Goal: Task Accomplishment & Management: Use online tool/utility

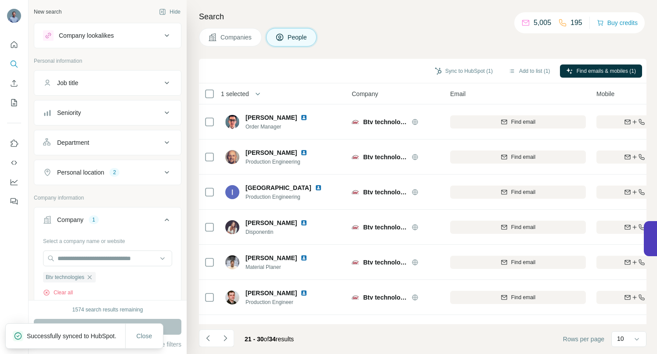
scroll to position [136, 0]
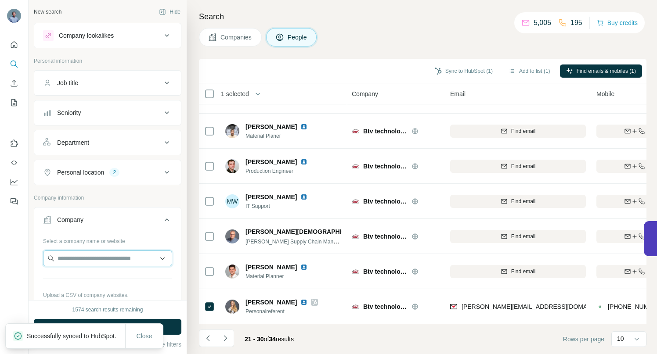
click at [79, 261] on input "text" at bounding box center [107, 259] width 129 height 16
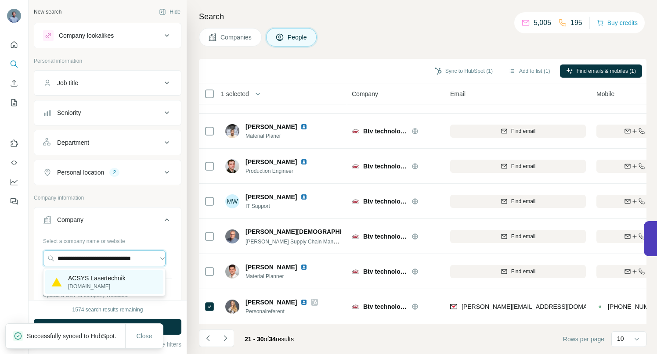
type input "**********"
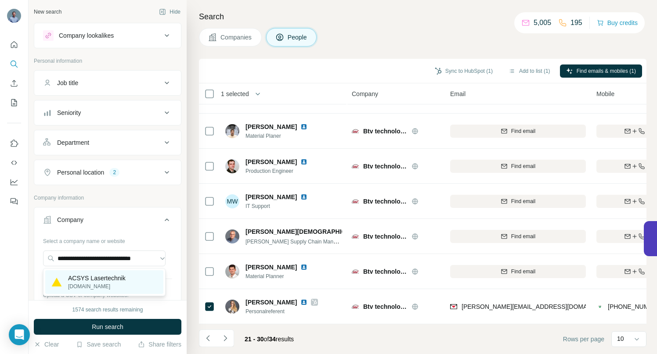
click at [80, 278] on p "ACSYS Lasertechnik" at bounding box center [96, 278] width 57 height 9
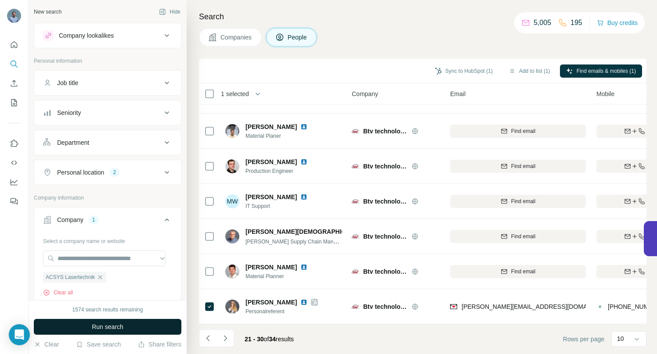
click at [108, 329] on span "Run search" at bounding box center [108, 327] width 32 height 9
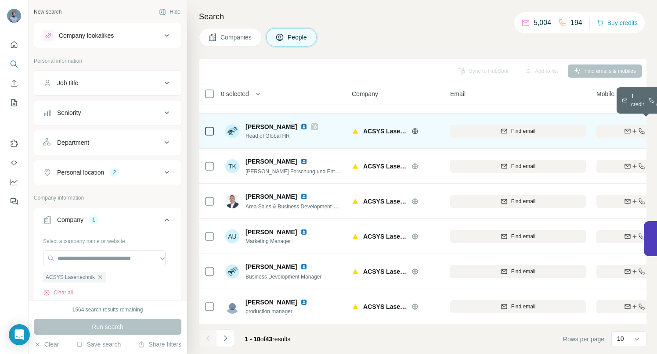
click at [608, 127] on div "Find both" at bounding box center [647, 131] width 102 height 8
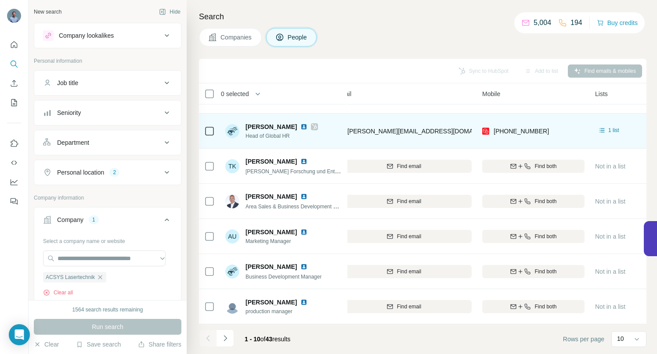
scroll to position [136, 124]
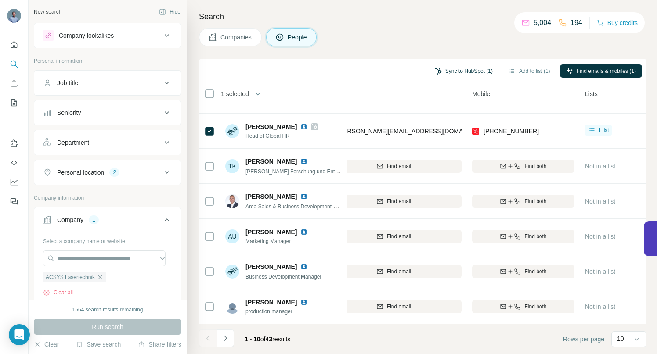
click at [461, 70] on button "Sync to HubSpot (1)" at bounding box center [463, 71] width 70 height 13
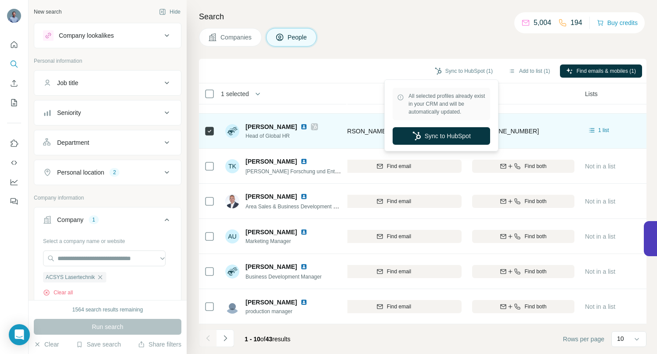
click at [445, 136] on button "Sync to HubSpot" at bounding box center [440, 136] width 97 height 18
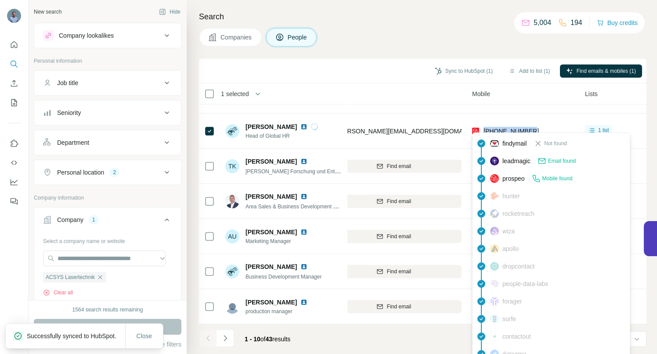
drag, startPoint x: 541, startPoint y: 128, endPoint x: 484, endPoint y: 126, distance: 57.1
click at [484, 126] on div "+491743331477" at bounding box center [523, 131] width 102 height 24
copy span "+491743331477"
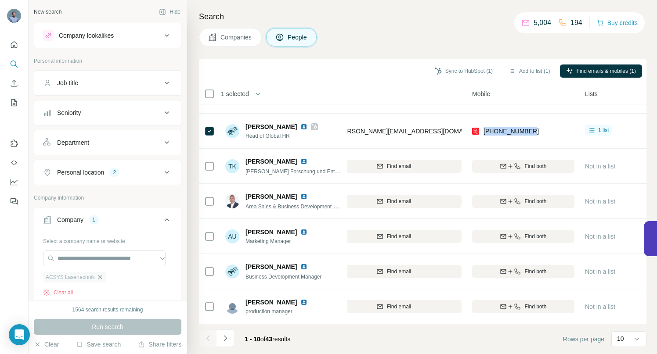
click at [102, 278] on icon "button" at bounding box center [100, 277] width 7 height 7
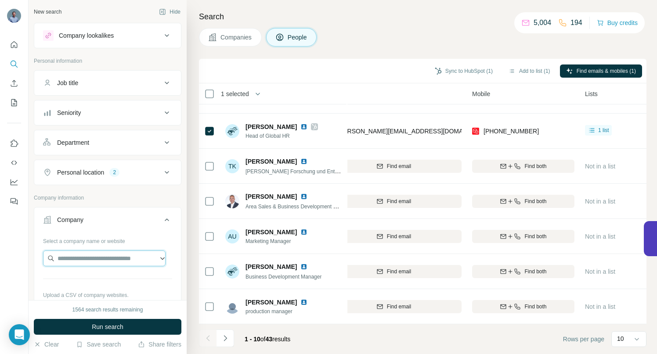
click at [84, 259] on input "text" at bounding box center [104, 259] width 122 height 16
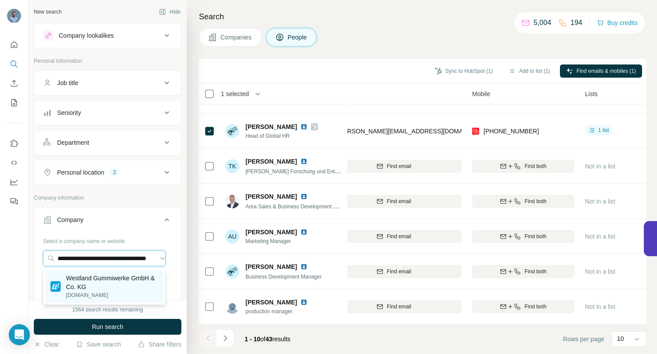
type input "**********"
click at [88, 280] on p "Westland Gummiwerke GmbH & Co. KG" at bounding box center [112, 283] width 92 height 18
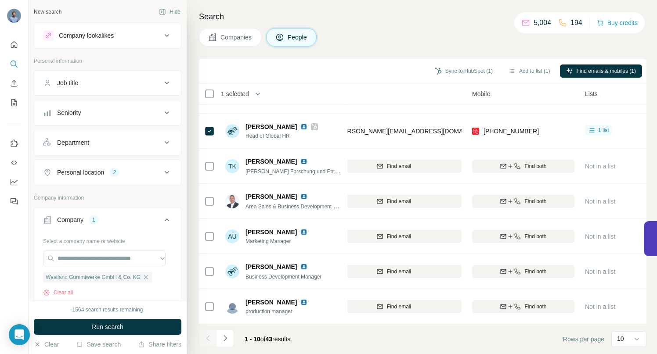
click at [96, 329] on span "Run search" at bounding box center [108, 327] width 32 height 9
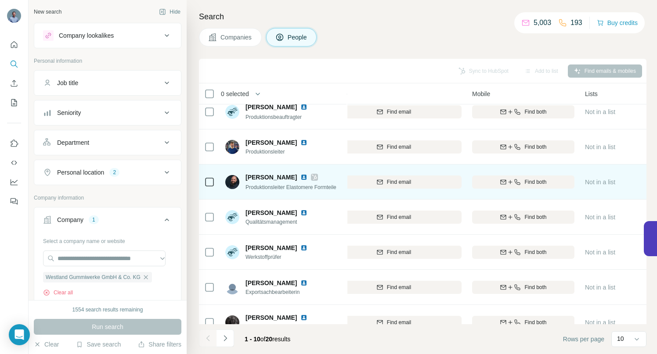
scroll to position [136, 124]
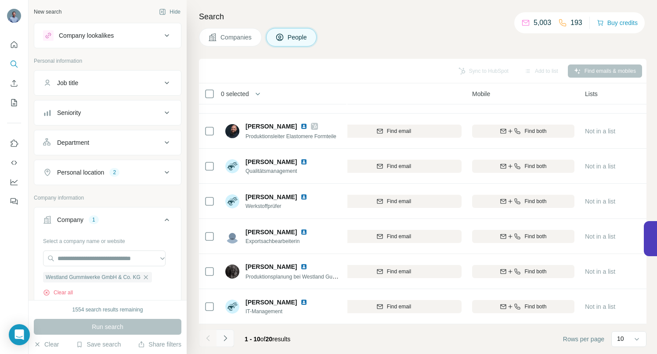
click at [227, 339] on icon "Navigate to next page" at bounding box center [225, 338] width 9 height 9
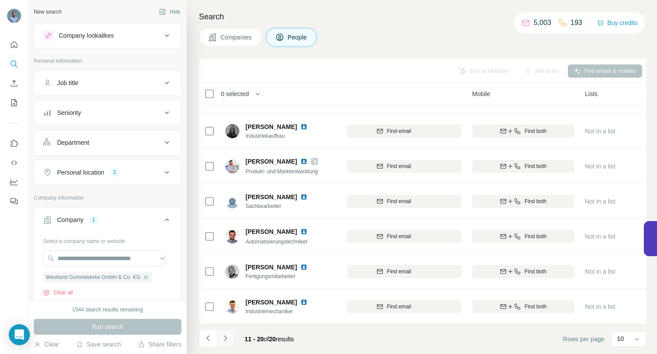
click at [224, 338] on icon "Navigate to next page" at bounding box center [225, 338] width 9 height 9
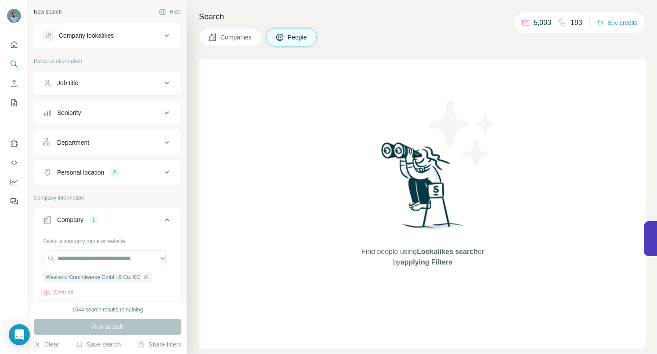
click at [288, 40] on button "People" at bounding box center [291, 37] width 51 height 18
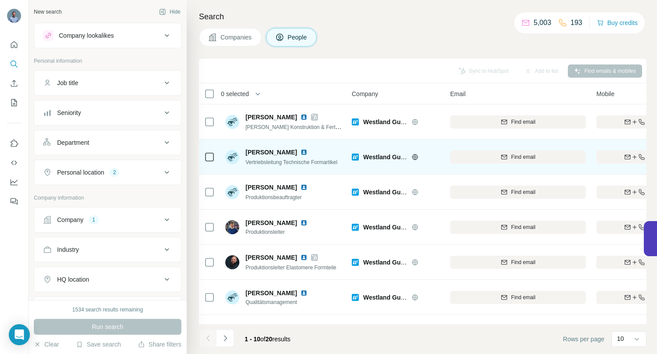
scroll to position [136, 0]
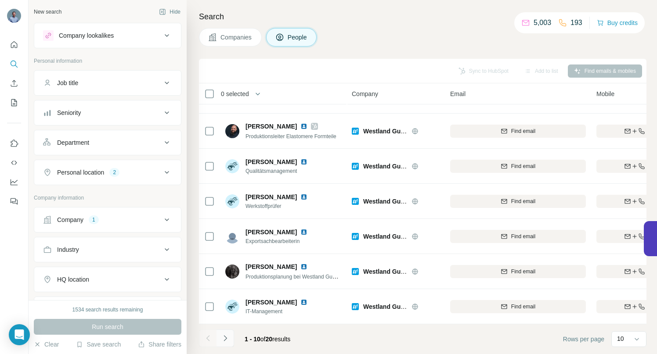
click at [223, 339] on icon "Navigate to next page" at bounding box center [225, 338] width 9 height 9
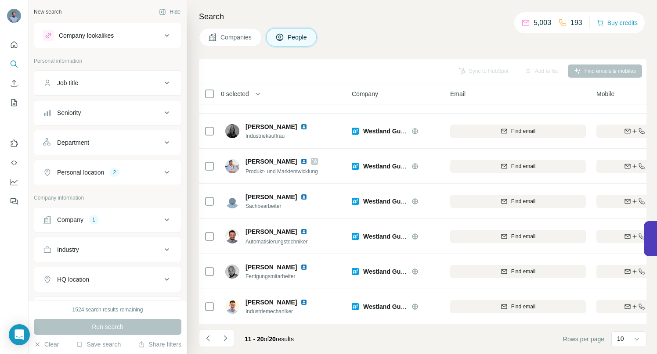
click at [162, 217] on icon at bounding box center [167, 220] width 11 height 11
drag, startPoint x: 148, startPoint y: 277, endPoint x: 133, endPoint y: 271, distance: 16.5
click at [148, 277] on icon "button" at bounding box center [145, 277] width 7 height 7
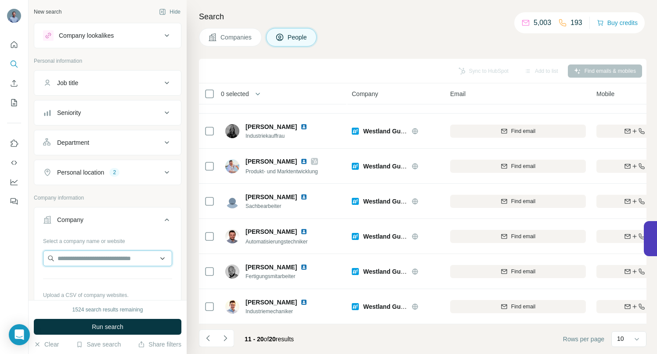
click at [100, 254] on input "text" at bounding box center [107, 259] width 129 height 16
type input "**********"
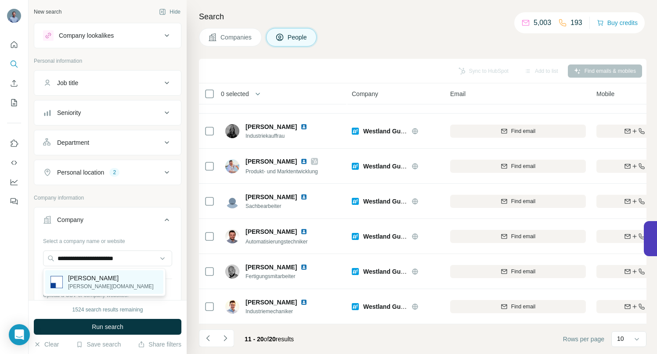
click at [92, 277] on p "[PERSON_NAME]" at bounding box center [111, 278] width 86 height 9
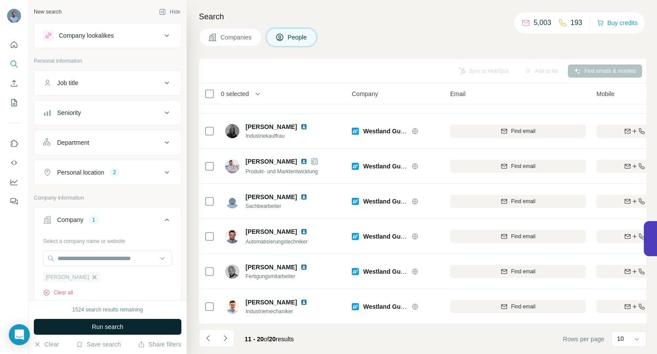
click at [93, 329] on span "Run search" at bounding box center [108, 327] width 32 height 9
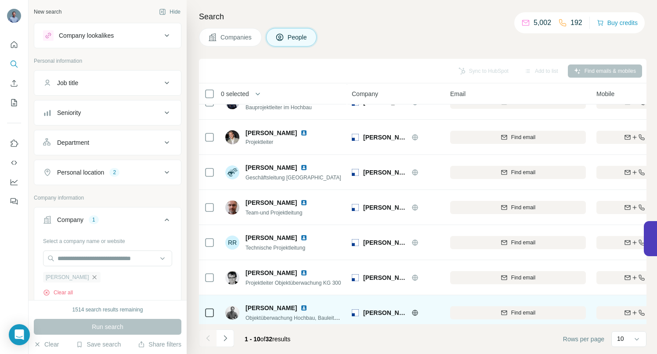
scroll to position [136, 0]
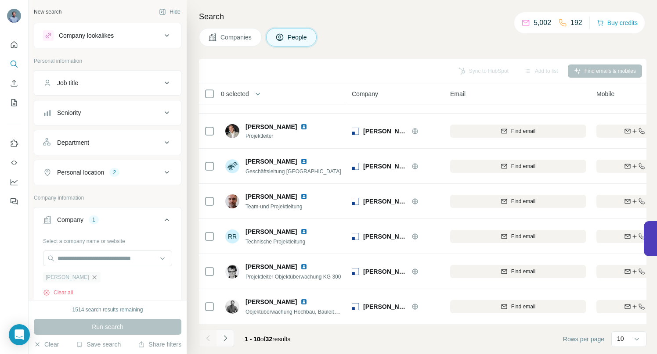
click at [228, 338] on icon "Navigate to next page" at bounding box center [225, 338] width 9 height 9
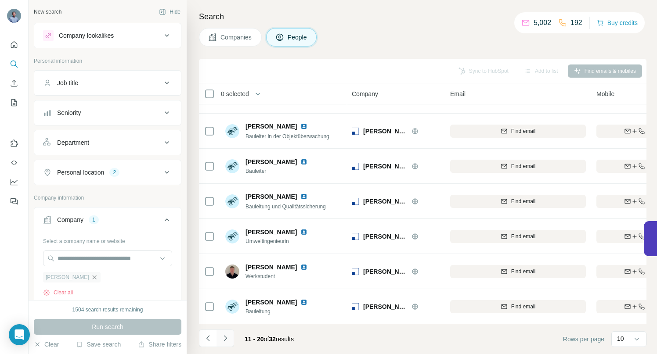
click at [224, 338] on icon "Navigate to next page" at bounding box center [225, 338] width 9 height 9
click at [208, 339] on icon "Navigate to previous page" at bounding box center [207, 338] width 3 height 6
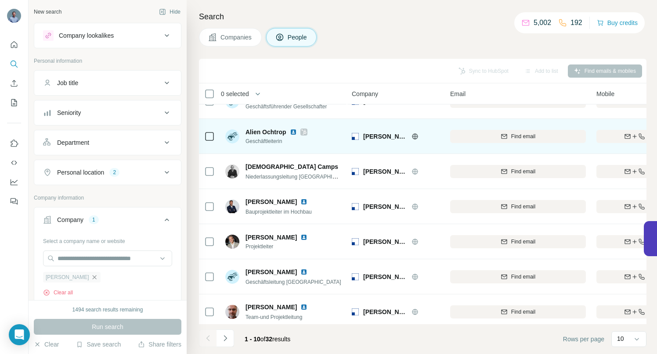
scroll to position [23, 0]
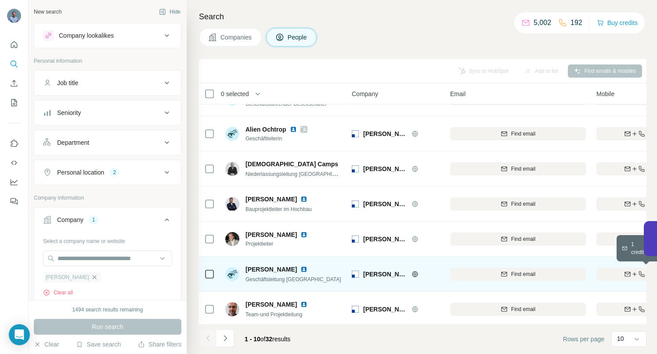
click at [615, 274] on div "Find both" at bounding box center [647, 274] width 102 height 8
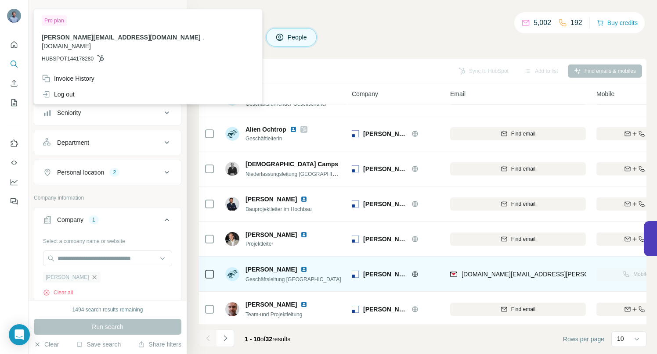
click at [352, 37] on div "Companies People" at bounding box center [422, 37] width 447 height 18
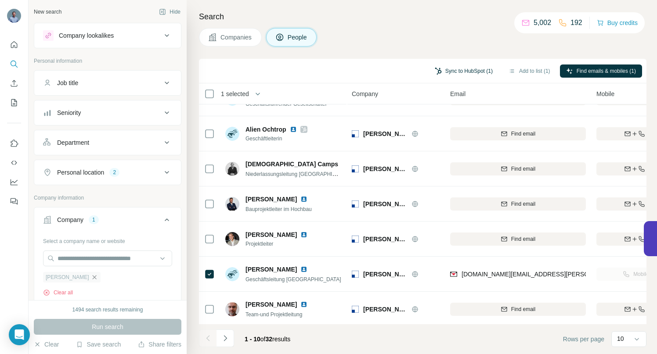
click at [447, 70] on button "Sync to HubSpot (1)" at bounding box center [463, 71] width 70 height 13
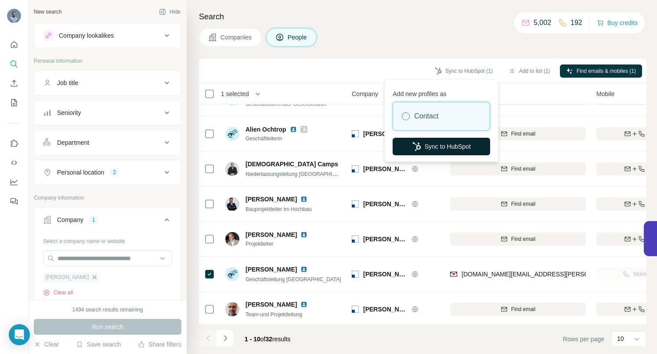
click at [433, 145] on button "Sync to HubSpot" at bounding box center [440, 147] width 97 height 18
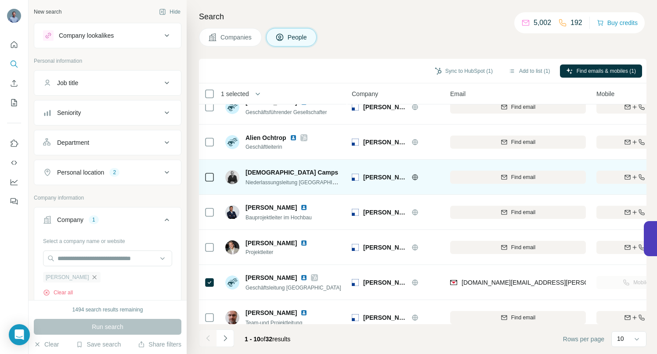
scroll to position [0, 0]
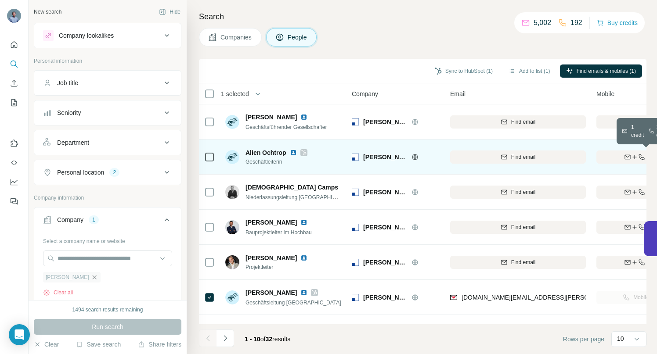
click at [625, 155] on icon "button" at bounding box center [628, 156] width 6 height 3
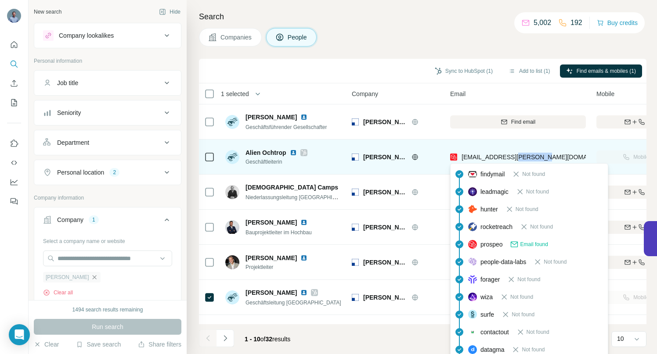
copy span "siepmann"
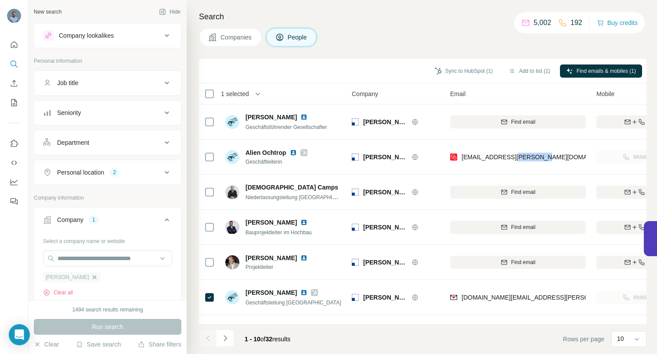
click at [91, 276] on icon "button" at bounding box center [94, 277] width 7 height 7
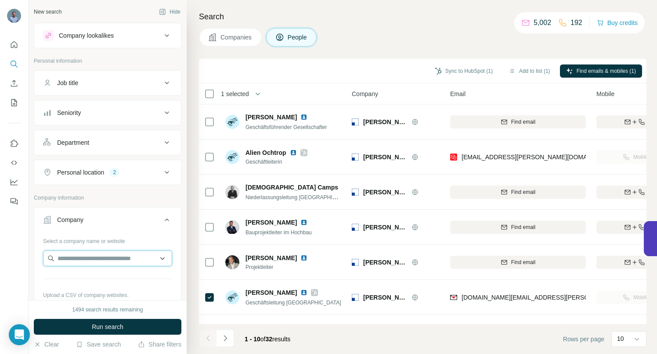
click at [75, 258] on input "text" at bounding box center [107, 259] width 129 height 16
paste input "**********"
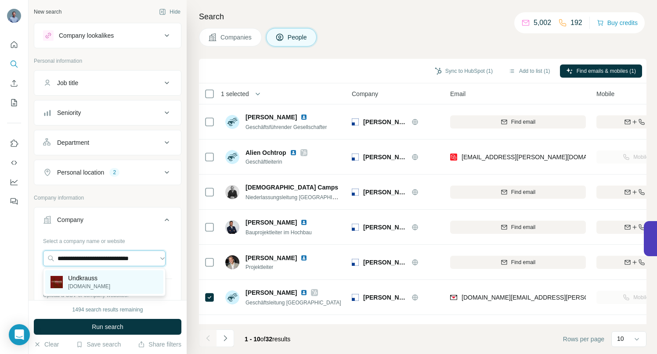
type input "**********"
click at [81, 275] on p "Undkrauss" at bounding box center [89, 278] width 42 height 9
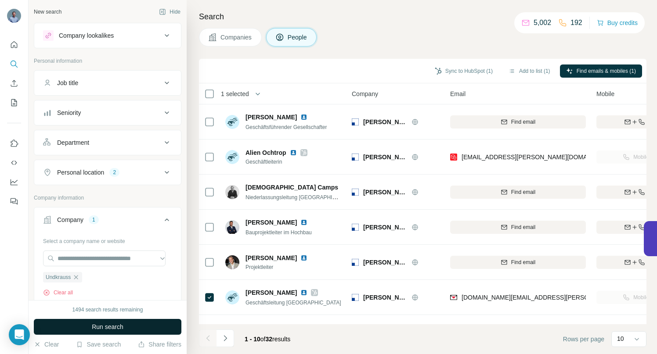
click at [86, 327] on button "Run search" at bounding box center [107, 327] width 147 height 16
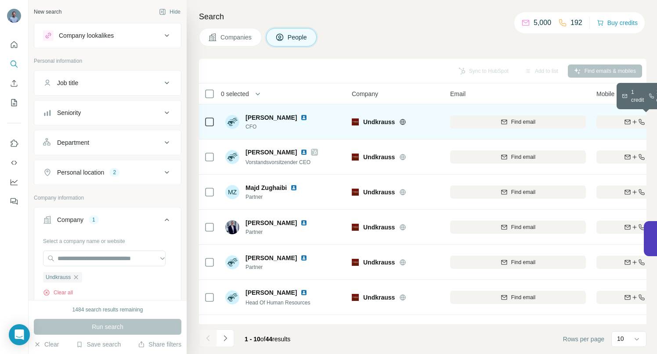
click at [609, 118] on div "Find both" at bounding box center [647, 122] width 102 height 8
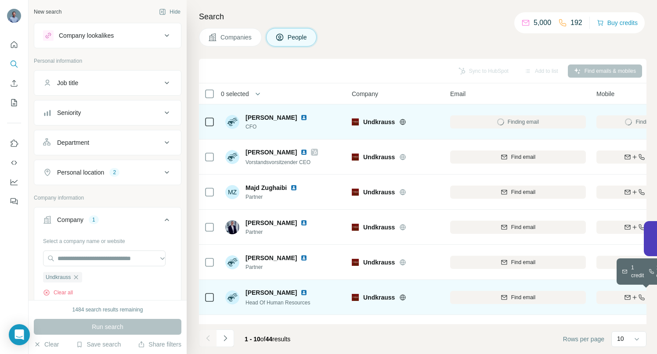
drag, startPoint x: 621, startPoint y: 300, endPoint x: 596, endPoint y: 297, distance: 25.6
click at [621, 300] on div "Find both" at bounding box center [647, 298] width 102 height 8
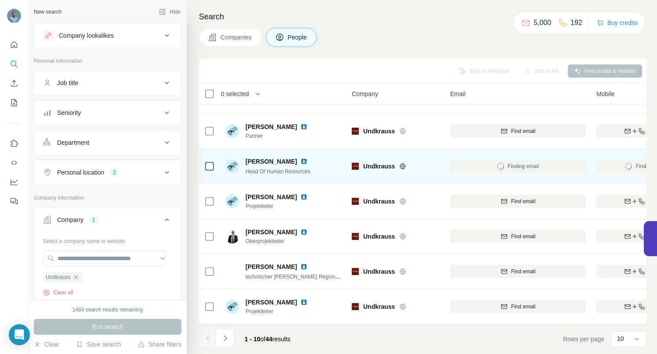
scroll to position [136, 0]
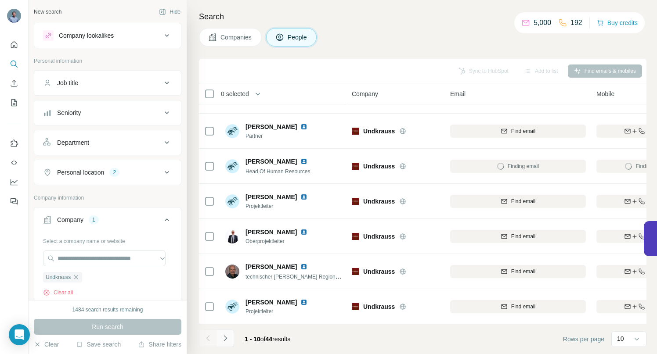
click at [226, 339] on icon "Navigate to next page" at bounding box center [225, 338] width 9 height 9
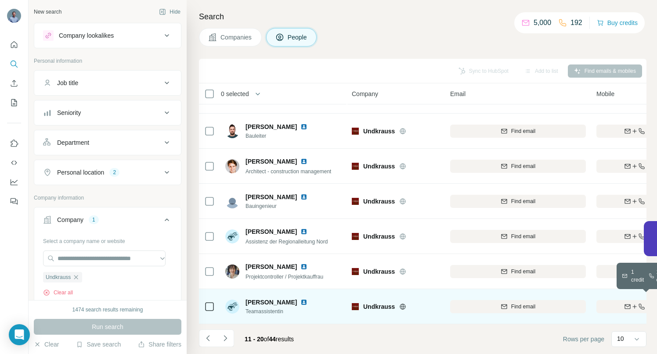
drag, startPoint x: 613, startPoint y: 300, endPoint x: 579, endPoint y: 296, distance: 33.5
click at [611, 303] on div "Find both" at bounding box center [647, 307] width 102 height 8
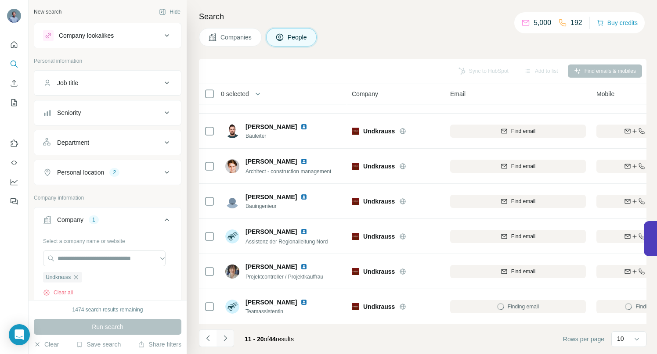
click at [226, 337] on icon "Navigate to next page" at bounding box center [225, 338] width 9 height 9
click at [223, 337] on icon "Navigate to next page" at bounding box center [225, 338] width 9 height 9
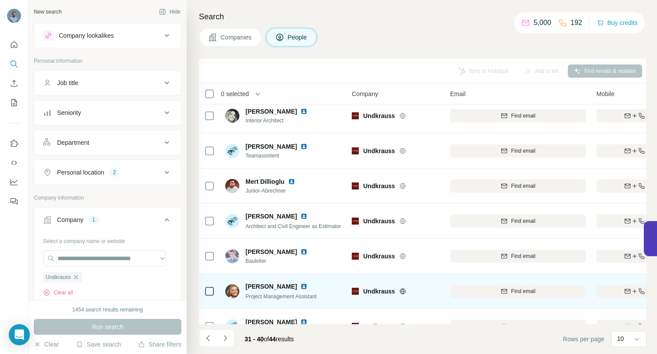
scroll to position [0, 0]
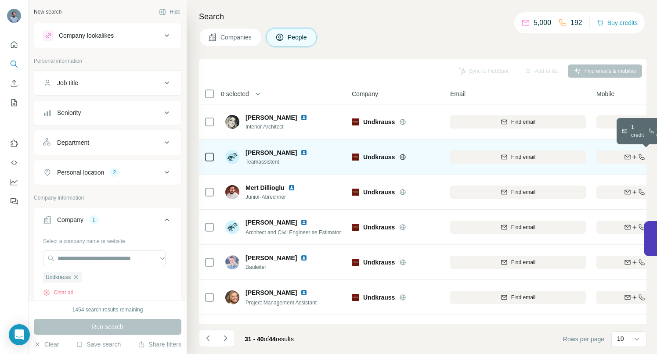
click at [627, 155] on icon "button" at bounding box center [627, 157] width 7 height 7
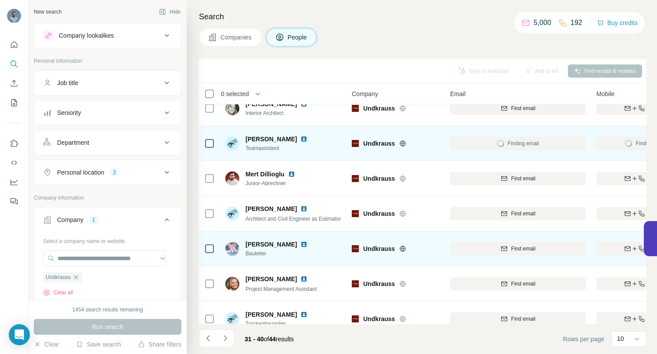
scroll to position [136, 0]
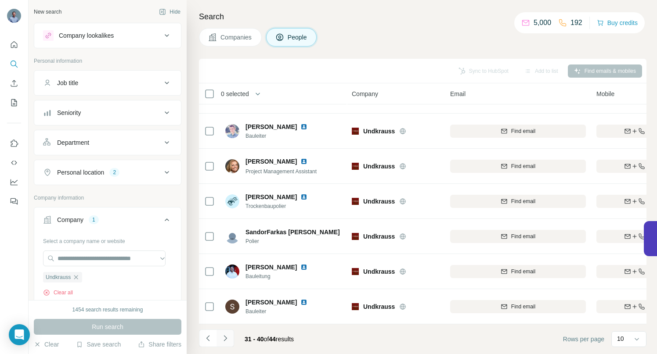
click at [226, 337] on icon "Navigate to next page" at bounding box center [225, 338] width 9 height 9
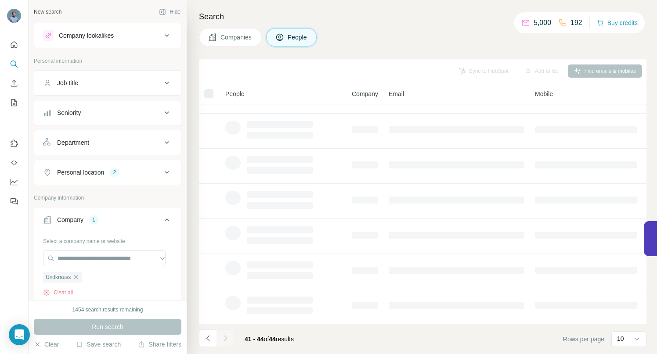
scroll to position [0, 0]
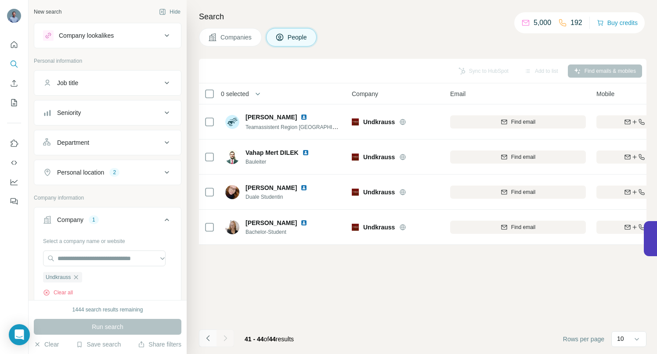
click at [209, 341] on icon "Navigate to previous page" at bounding box center [207, 338] width 3 height 6
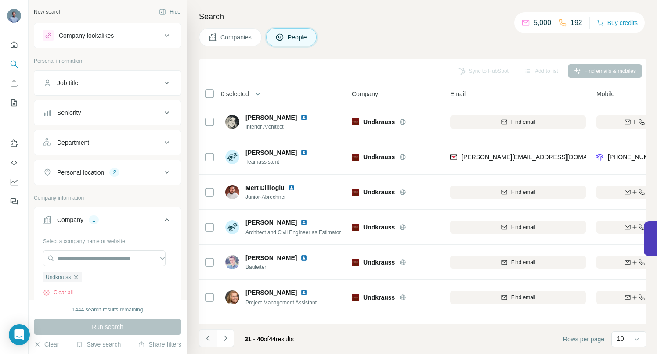
click at [209, 341] on icon "Navigate to previous page" at bounding box center [207, 338] width 3 height 6
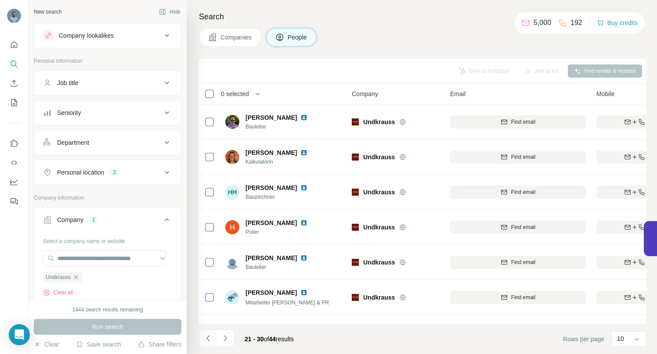
click at [208, 340] on icon "Navigate to previous page" at bounding box center [207, 338] width 3 height 6
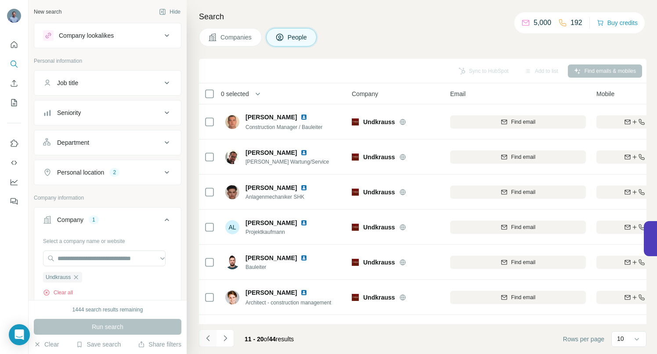
click at [208, 340] on icon "Navigate to previous page" at bounding box center [207, 338] width 3 height 6
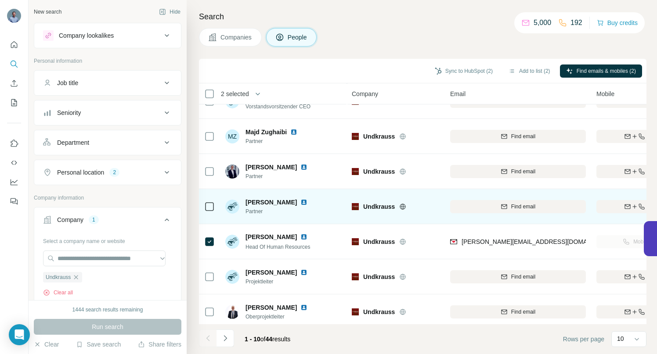
scroll to position [136, 0]
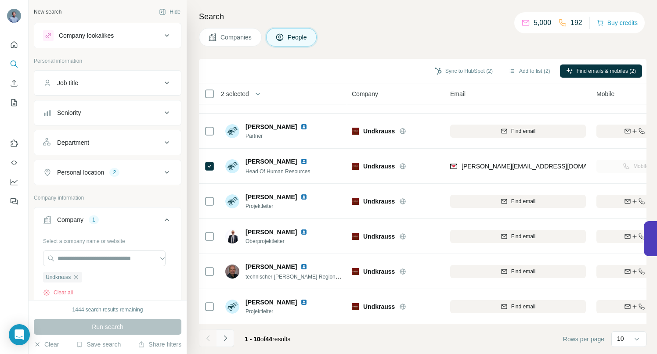
click at [226, 339] on icon "Navigate to next page" at bounding box center [224, 338] width 3 height 6
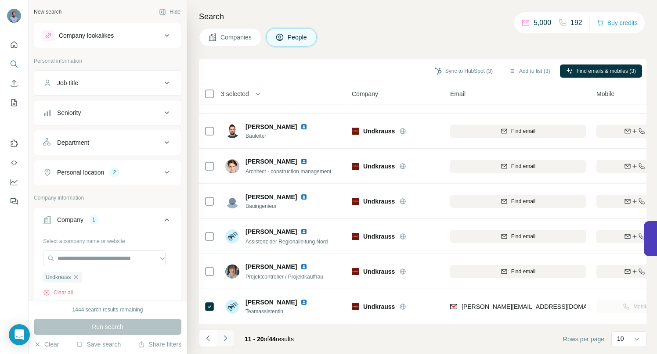
click at [224, 341] on icon "Navigate to next page" at bounding box center [224, 338] width 3 height 6
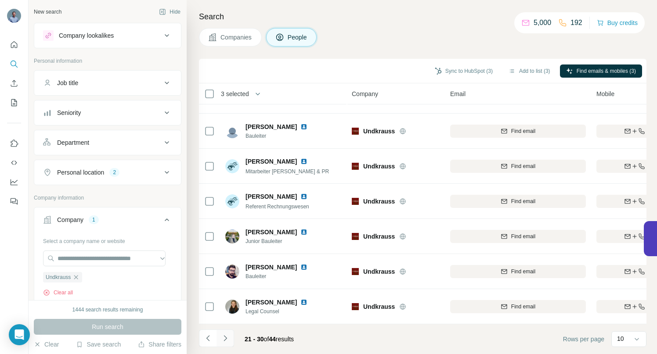
click at [225, 336] on icon "Navigate to next page" at bounding box center [225, 338] width 9 height 9
click at [226, 339] on icon "Navigate to next page" at bounding box center [225, 338] width 9 height 9
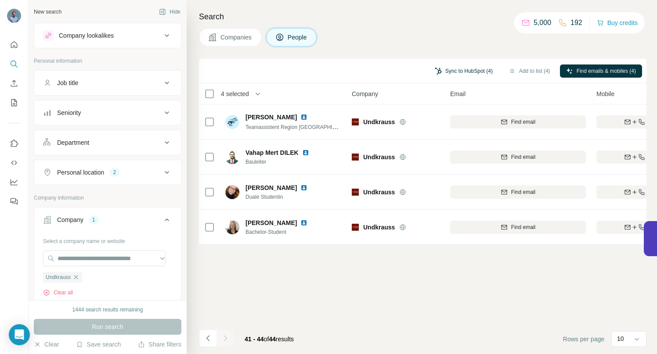
click at [459, 70] on button "Sync to HubSpot (4)" at bounding box center [463, 71] width 70 height 13
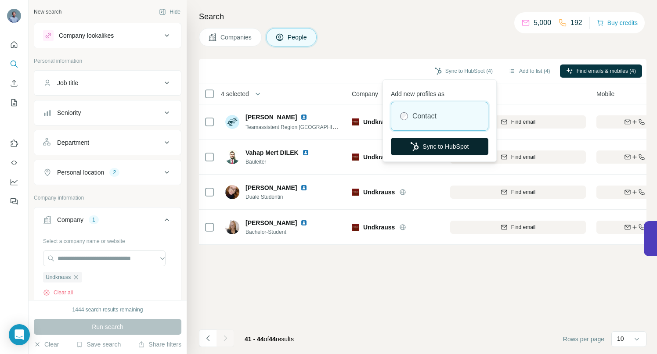
click at [439, 148] on button "Sync to HubSpot" at bounding box center [439, 147] width 97 height 18
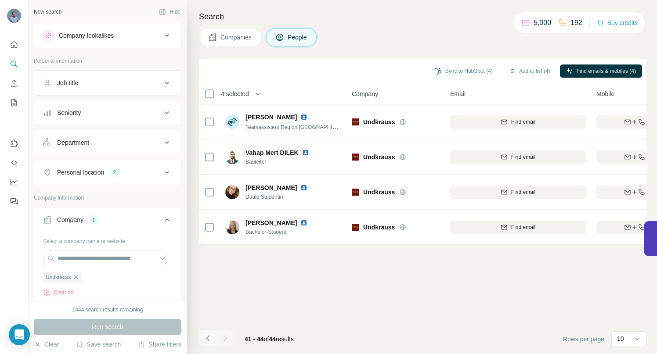
click at [206, 341] on icon "Navigate to previous page" at bounding box center [208, 338] width 9 height 9
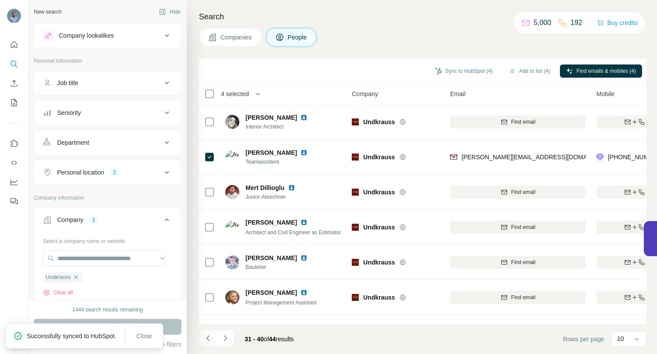
click at [206, 341] on icon "Navigate to previous page" at bounding box center [208, 338] width 9 height 9
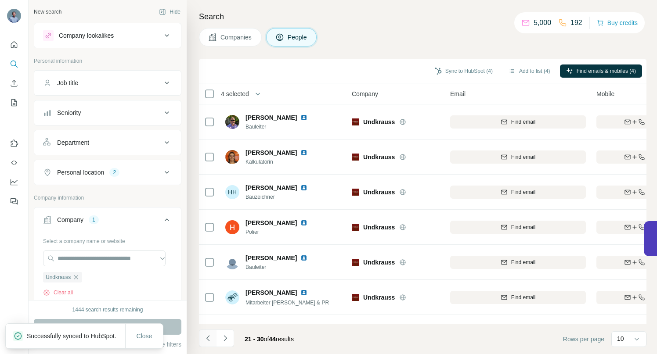
click at [206, 341] on icon "Navigate to previous page" at bounding box center [208, 338] width 9 height 9
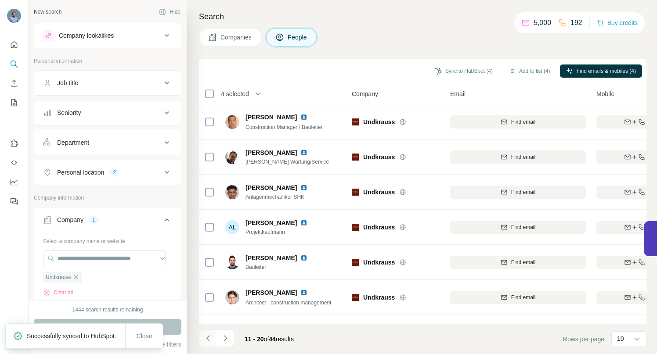
click at [208, 339] on icon "Navigate to previous page" at bounding box center [208, 338] width 9 height 9
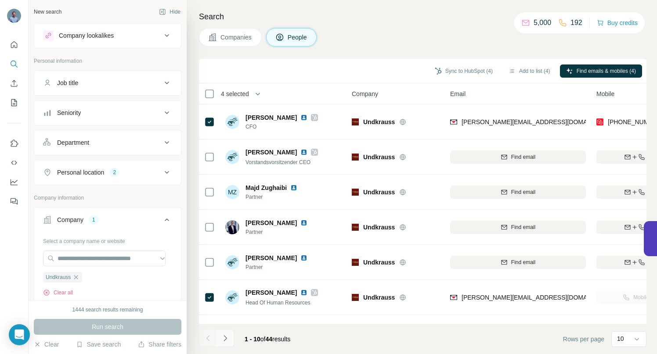
click at [224, 341] on icon "Navigate to next page" at bounding box center [225, 338] width 9 height 9
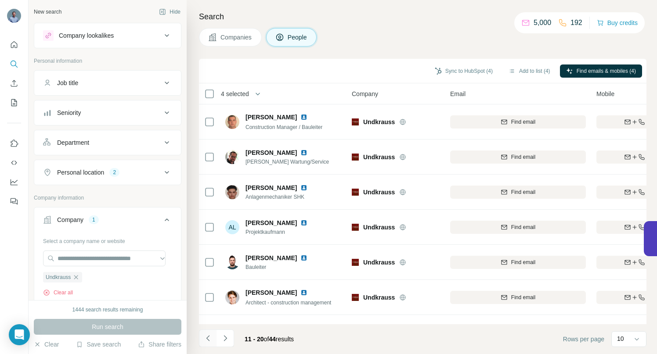
click at [206, 340] on icon "Navigate to previous page" at bounding box center [208, 338] width 9 height 9
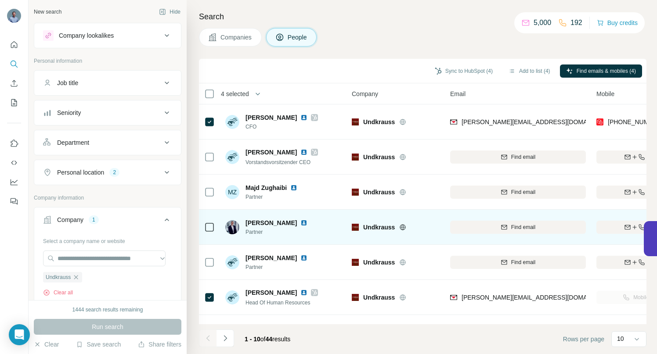
click at [300, 222] on img at bounding box center [303, 222] width 7 height 7
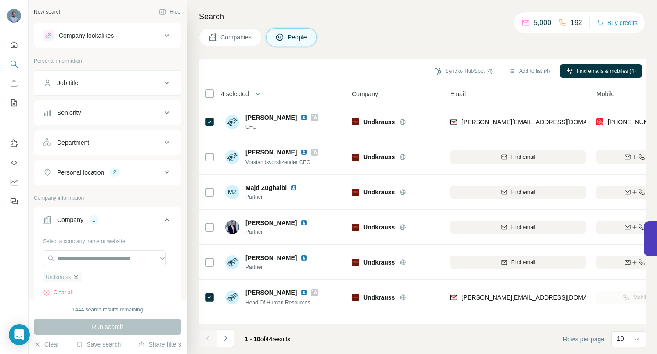
click at [78, 278] on icon "button" at bounding box center [76, 277] width 4 height 4
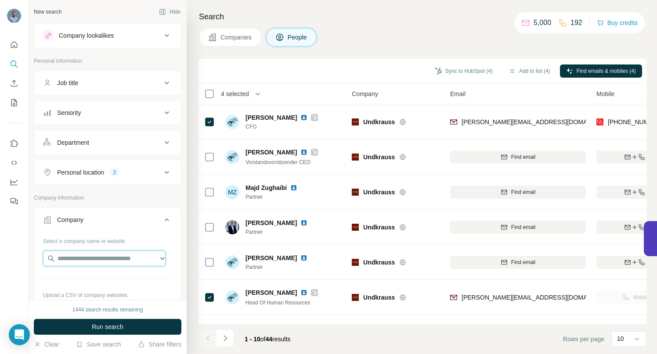
click at [78, 261] on input "text" at bounding box center [104, 259] width 122 height 16
drag, startPoint x: 95, startPoint y: 260, endPoint x: 50, endPoint y: 259, distance: 45.2
click at [50, 259] on input "**********" at bounding box center [104, 259] width 122 height 16
drag, startPoint x: 111, startPoint y: 259, endPoint x: 76, endPoint y: 259, distance: 34.7
click at [76, 259] on input "**********" at bounding box center [104, 259] width 122 height 16
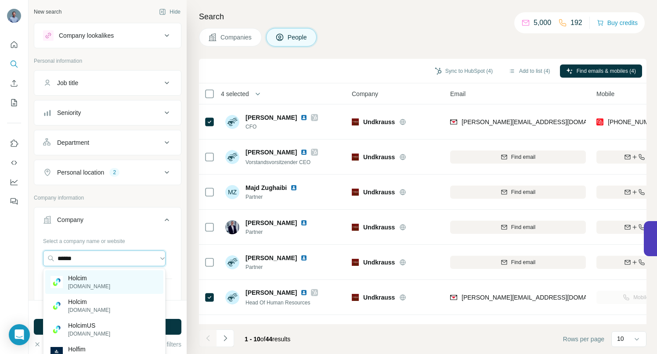
type input "******"
click at [86, 283] on p "[DOMAIN_NAME]" at bounding box center [89, 287] width 42 height 8
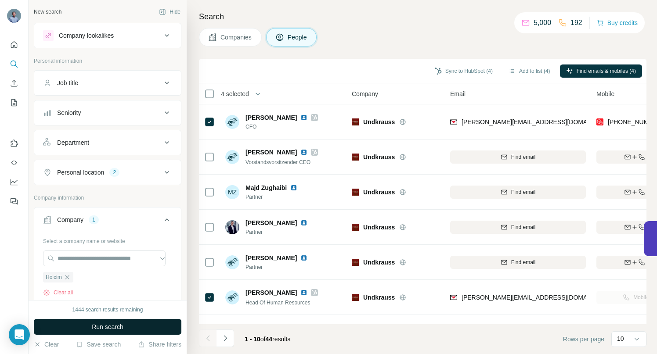
click at [93, 327] on span "Run search" at bounding box center [108, 327] width 32 height 9
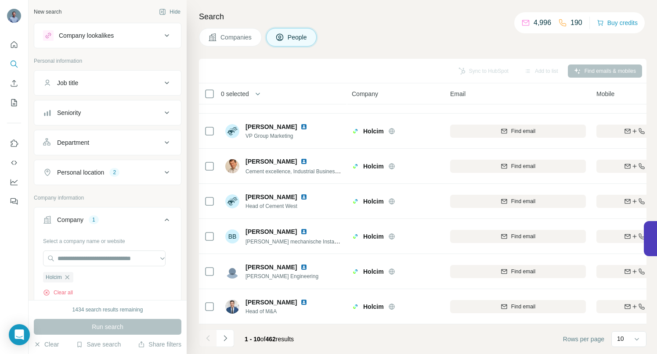
scroll to position [136, 0]
click at [226, 340] on icon "Navigate to next page" at bounding box center [225, 338] width 9 height 9
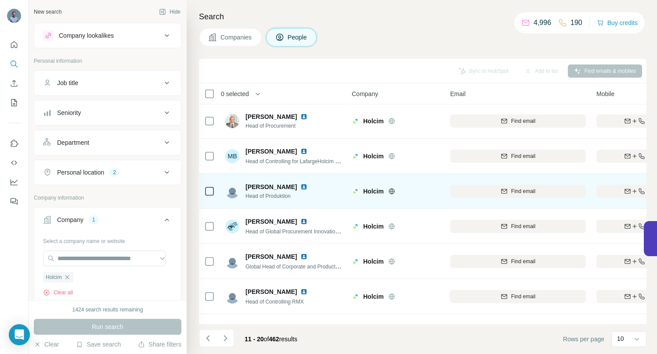
scroll to position [0, 0]
